Goal: Transaction & Acquisition: Purchase product/service

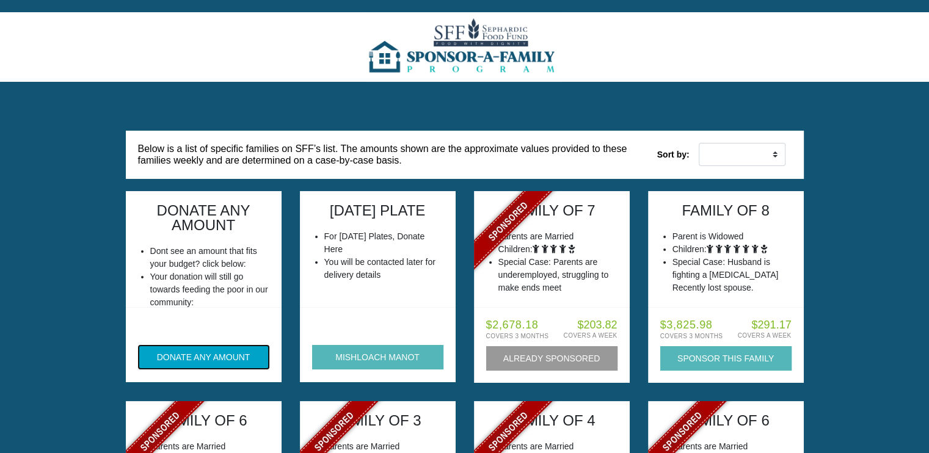
click at [222, 355] on button "DONATE ANY AMOUNT" at bounding box center [203, 357] width 131 height 24
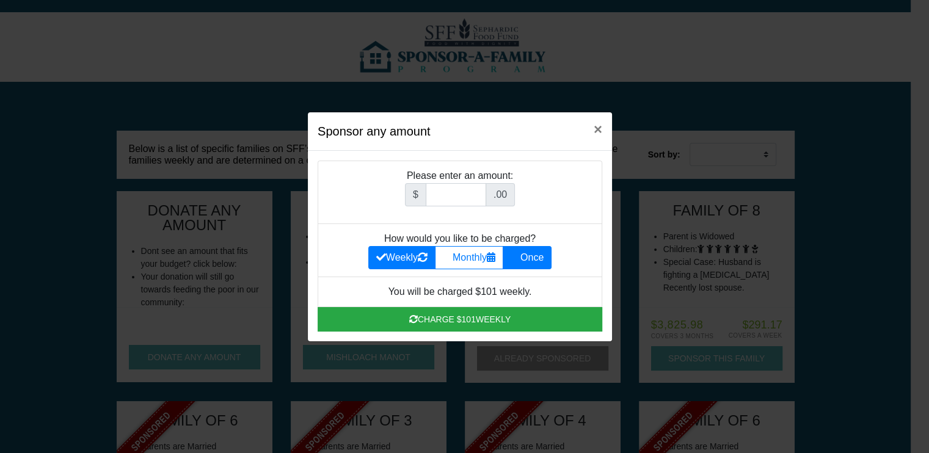
click at [540, 258] on label "Once" at bounding box center [526, 257] width 49 height 23
click at [518, 258] on input "Once" at bounding box center [514, 254] width 8 height 8
radio input "true"
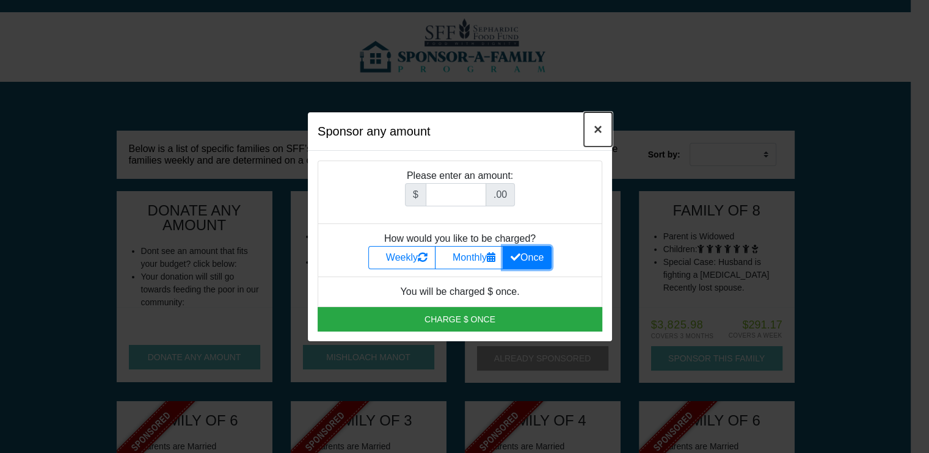
click at [598, 128] on span "×" at bounding box center [597, 129] width 9 height 16
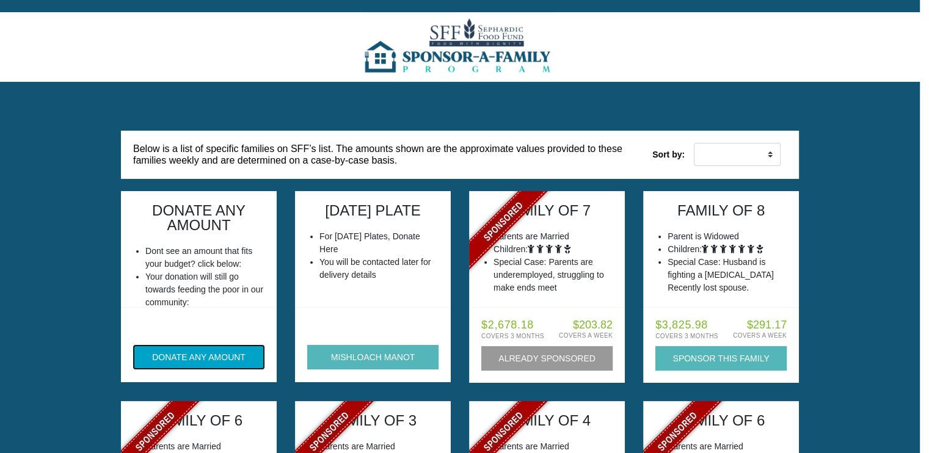
click at [211, 353] on button "DONATE ANY AMOUNT" at bounding box center [198, 357] width 131 height 24
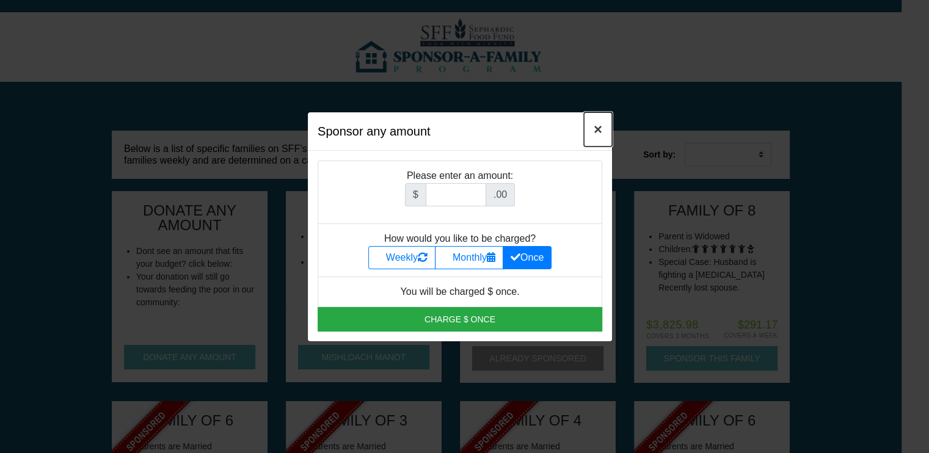
click at [598, 131] on span "×" at bounding box center [597, 129] width 9 height 16
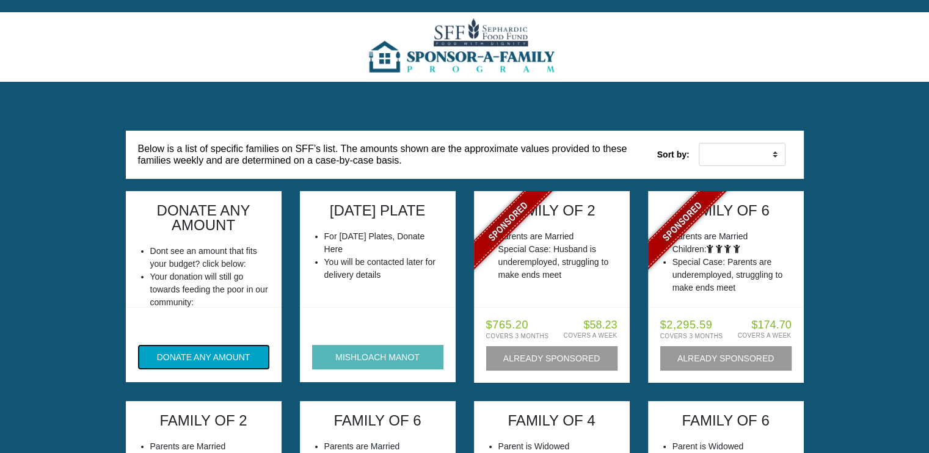
click at [239, 357] on button "DONATE ANY AMOUNT" at bounding box center [203, 357] width 131 height 24
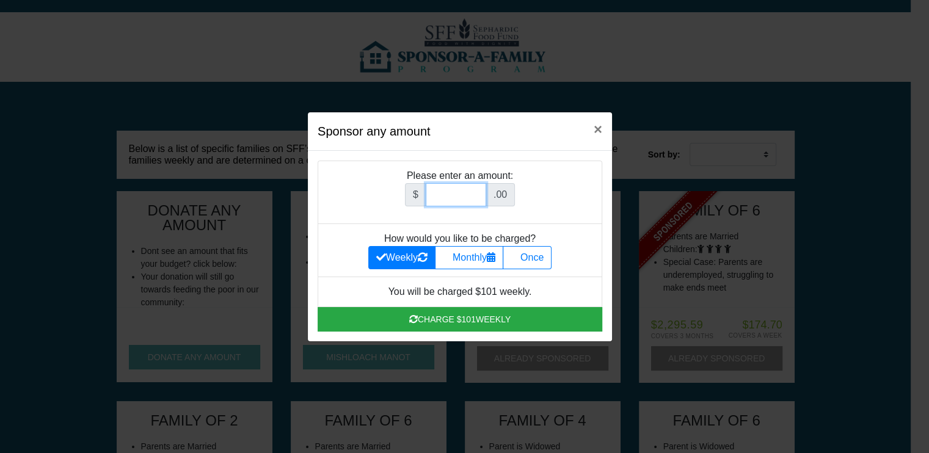
click at [466, 193] on input "Amount (to the nearest dollar)" at bounding box center [456, 194] width 60 height 23
type input "180"
click at [542, 258] on label "Once" at bounding box center [526, 257] width 49 height 23
click at [518, 258] on input "Once" at bounding box center [514, 254] width 8 height 8
radio input "true"
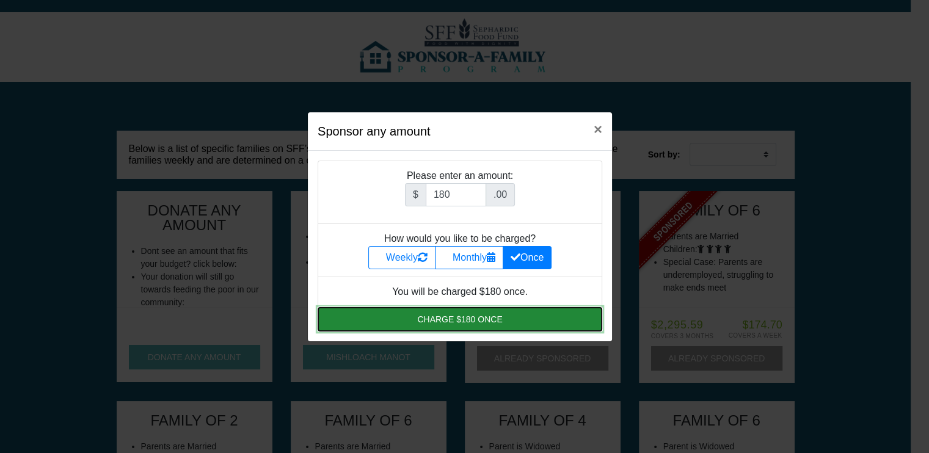
click at [466, 324] on button "Charge $180 once" at bounding box center [459, 319] width 284 height 24
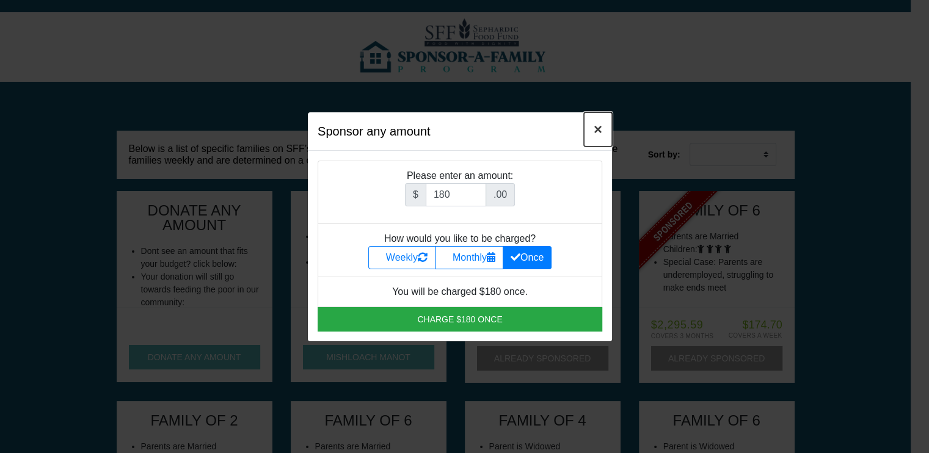
click at [593, 126] on span "×" at bounding box center [597, 129] width 9 height 16
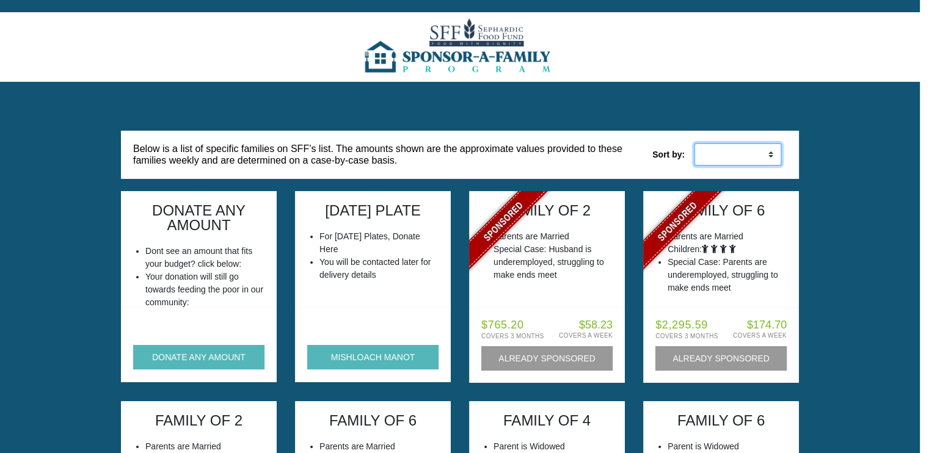
click at [767, 152] on select "Low to High High to Low" at bounding box center [738, 154] width 88 height 23
select select "weekly_asc"
click at [694, 143] on select "Low to High High to Low" at bounding box center [738, 154] width 88 height 23
